Goal: Communication & Community: Connect with others

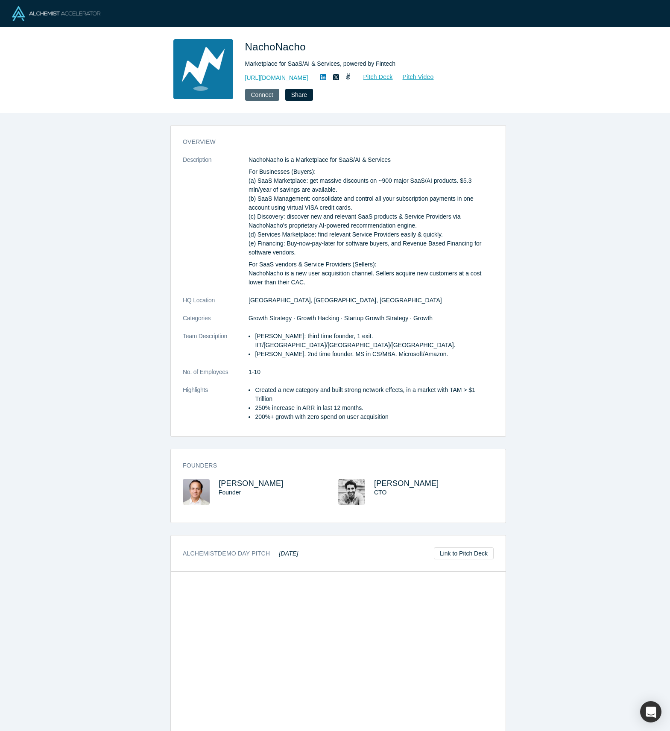
click at [251, 98] on button "Connect" at bounding box center [262, 95] width 34 height 12
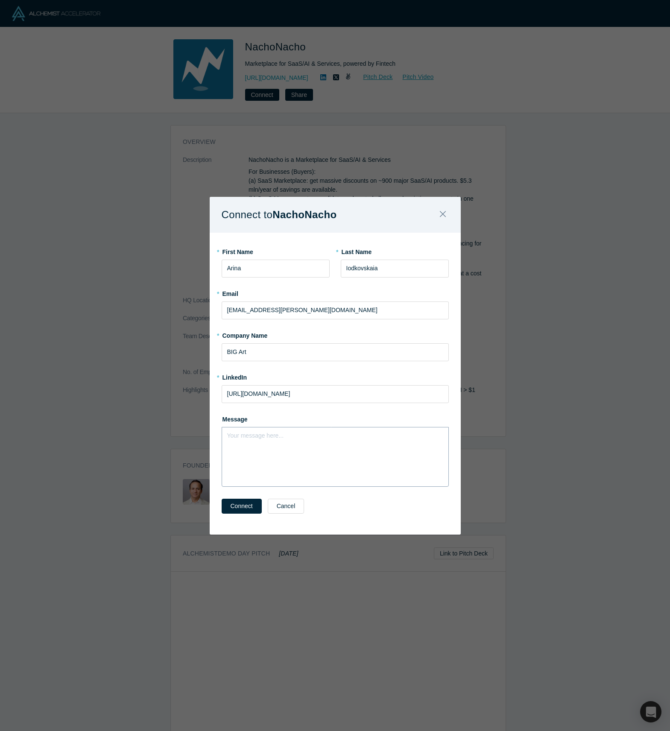
click at [280, 460] on div "Your message here..." at bounding box center [335, 457] width 227 height 60
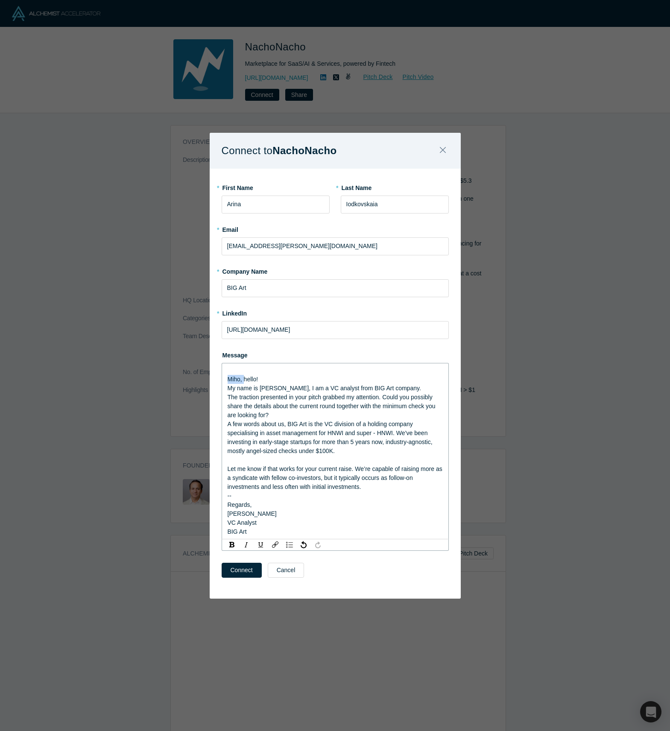
drag, startPoint x: 244, startPoint y: 377, endPoint x: 220, endPoint y: 381, distance: 23.7
click at [220, 381] on div "* First Name [PERSON_NAME] * Last Name Iodkovskaia * Email [EMAIL_ADDRESS][PERS…" at bounding box center [335, 384] width 251 height 430
click at [244, 568] on button "Connect" at bounding box center [242, 570] width 40 height 15
